Goal: Navigation & Orientation: Find specific page/section

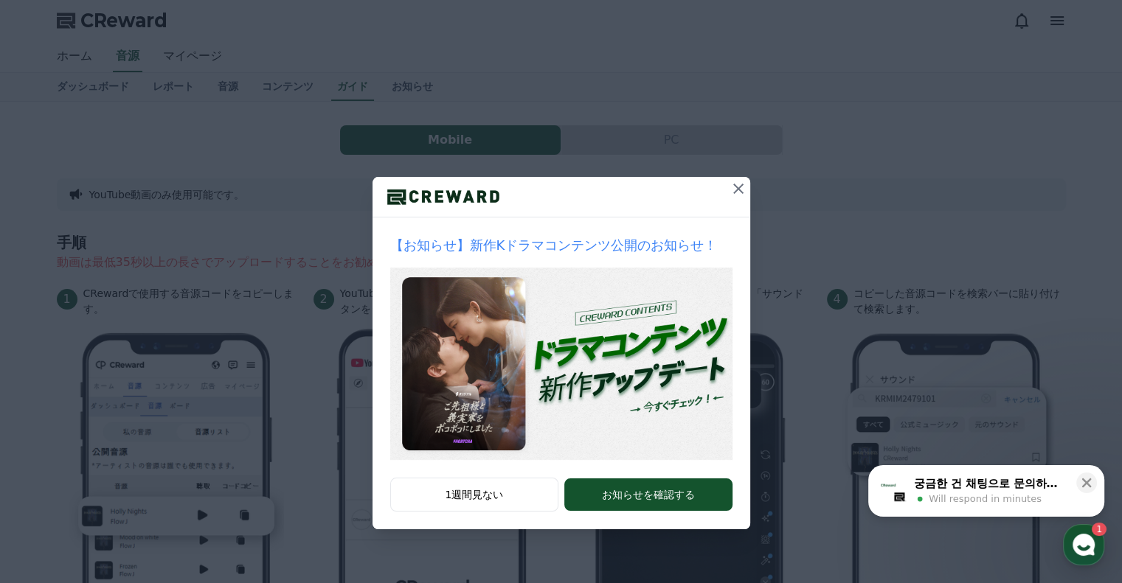
click at [742, 191] on icon at bounding box center [738, 189] width 18 height 18
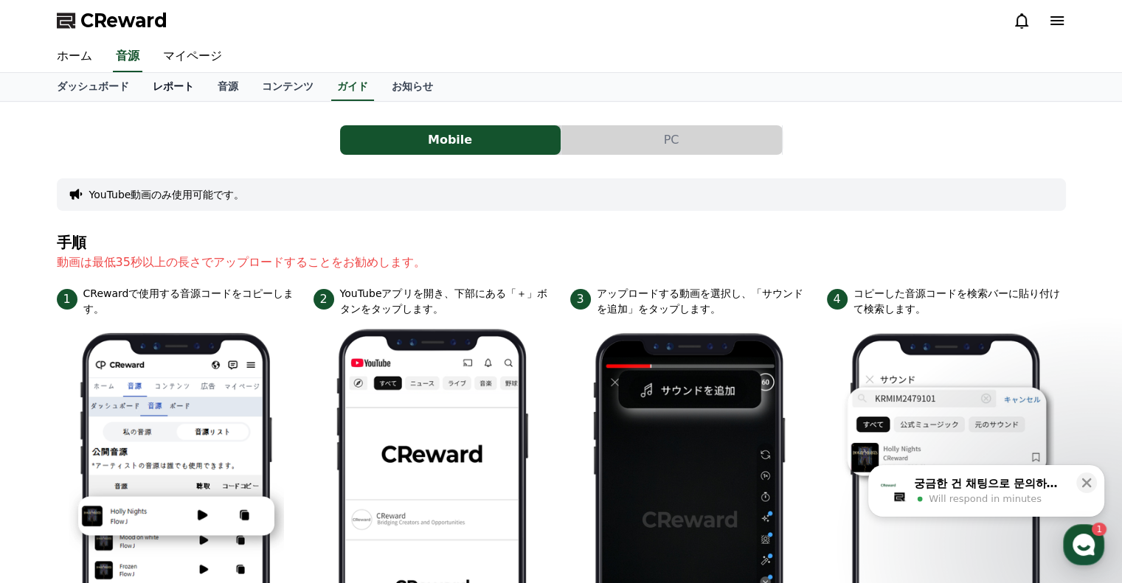
click at [155, 80] on link "レポート" at bounding box center [173, 87] width 65 height 28
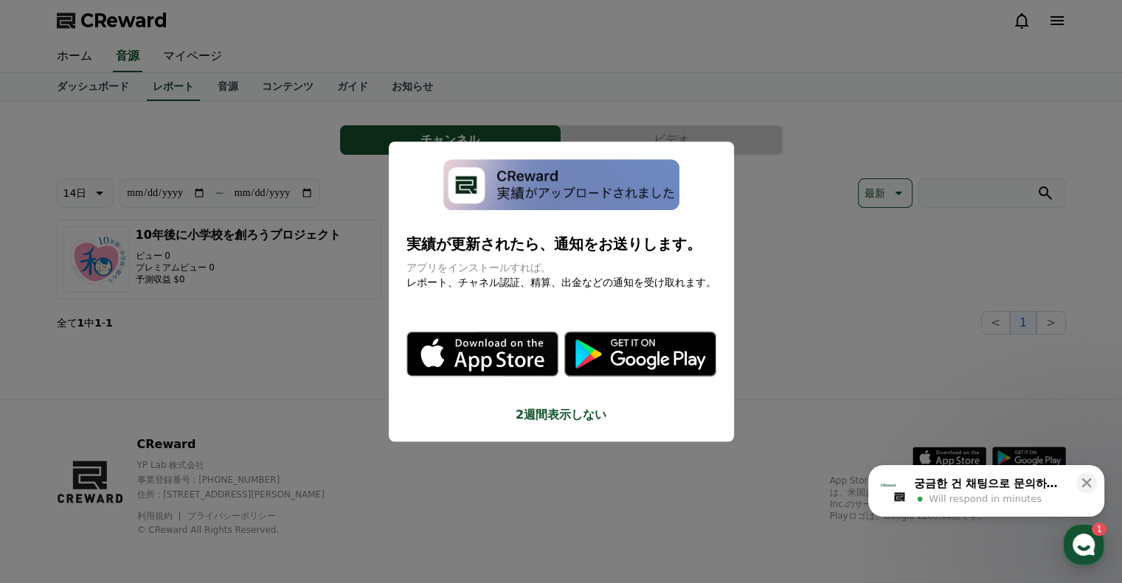
click at [313, 61] on button "close modal" at bounding box center [561, 291] width 1122 height 583
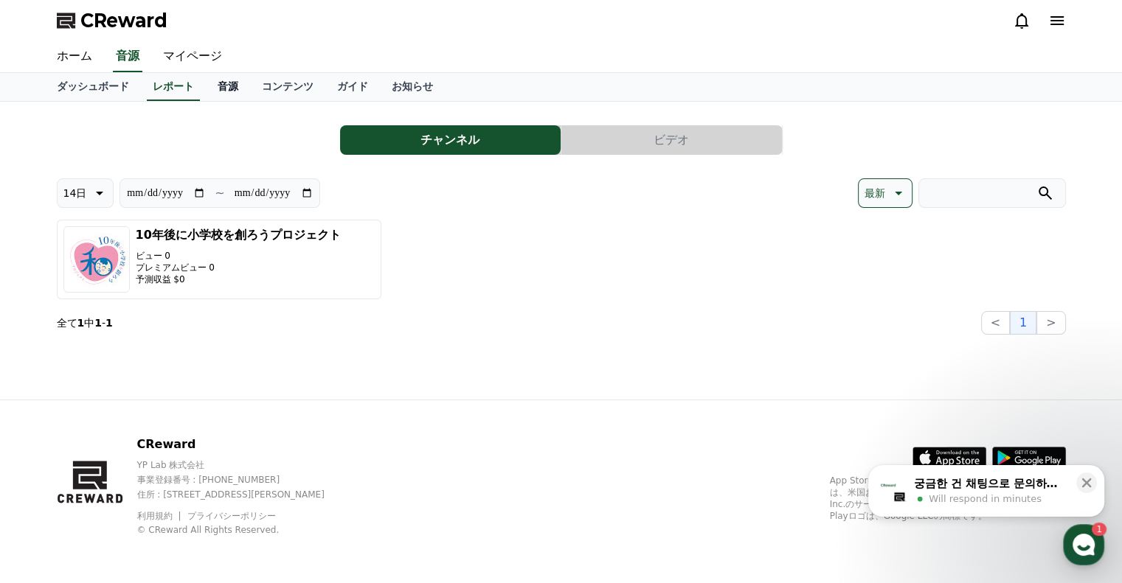
click at [206, 86] on link "音源" at bounding box center [228, 87] width 44 height 28
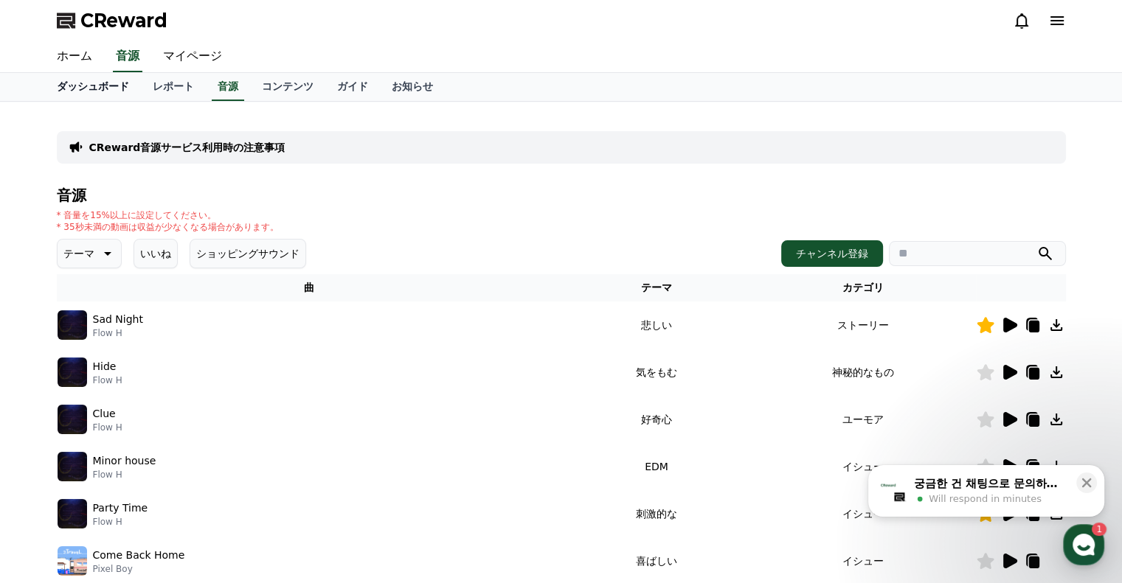
click at [89, 88] on link "ダッシュボード" at bounding box center [93, 87] width 96 height 28
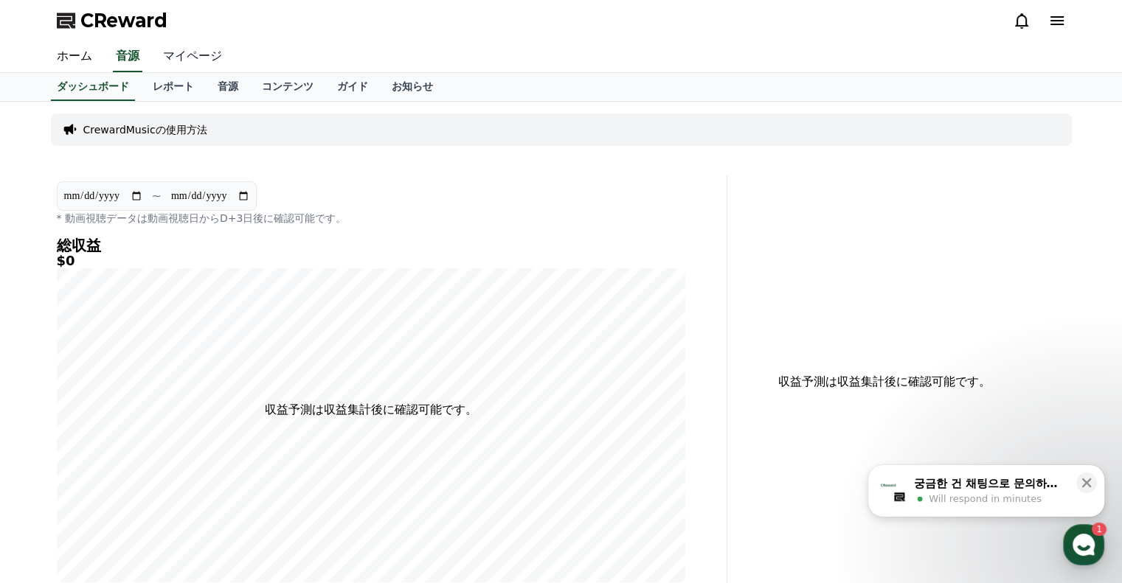
click at [165, 57] on link "マイページ" at bounding box center [192, 56] width 83 height 31
